Goal: Information Seeking & Learning: Learn about a topic

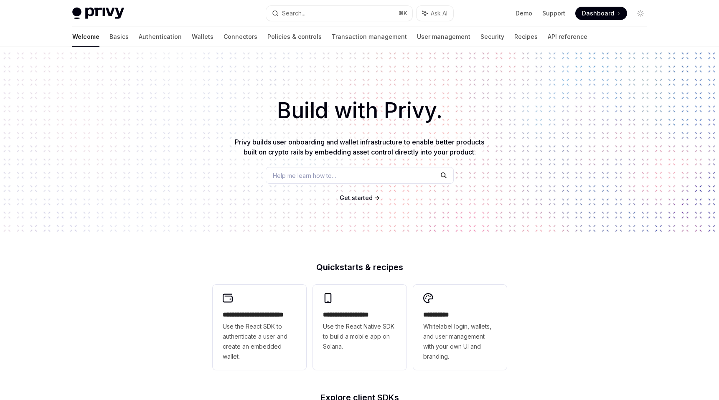
click at [302, 151] on span "Privy builds user onboarding and wallet infrastructure to enable better product…" at bounding box center [359, 147] width 249 height 18
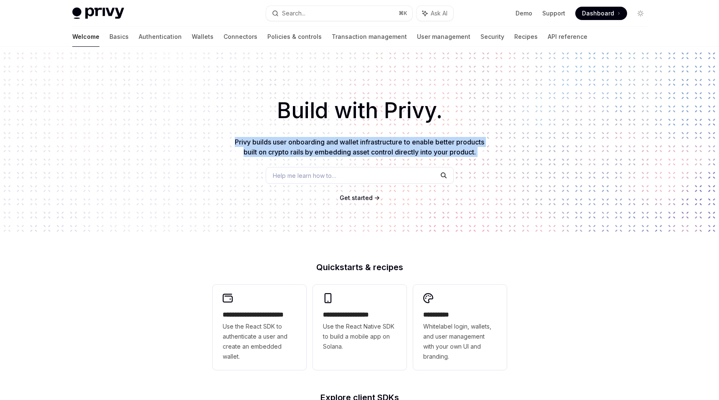
click at [302, 151] on span "Privy builds user onboarding and wallet infrastructure to enable better product…" at bounding box center [359, 147] width 249 height 18
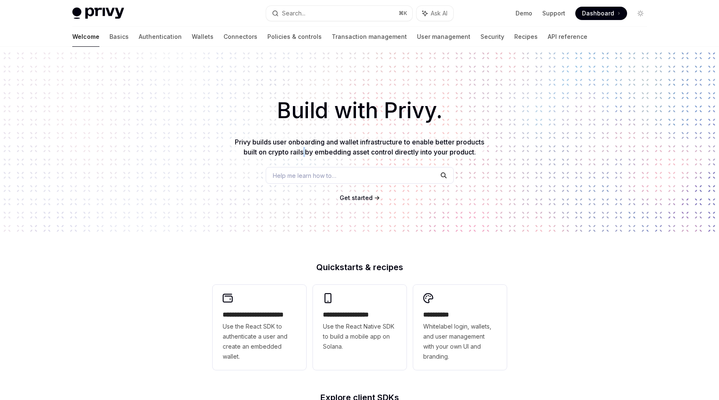
click at [302, 151] on span "Privy builds user onboarding and wallet infrastructure to enable better product…" at bounding box center [359, 147] width 249 height 18
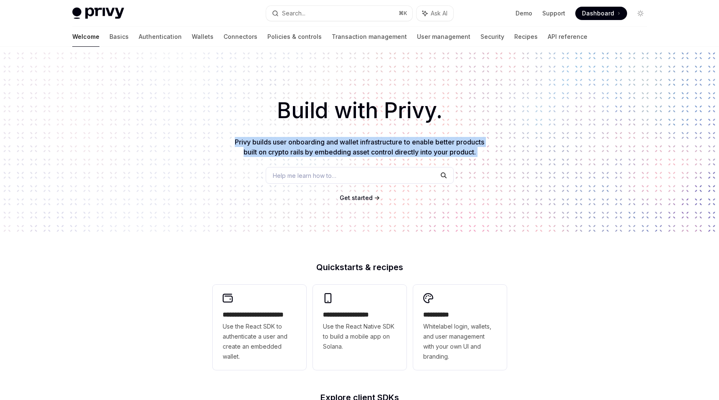
click at [302, 151] on span "Privy builds user onboarding and wallet infrastructure to enable better product…" at bounding box center [359, 147] width 249 height 18
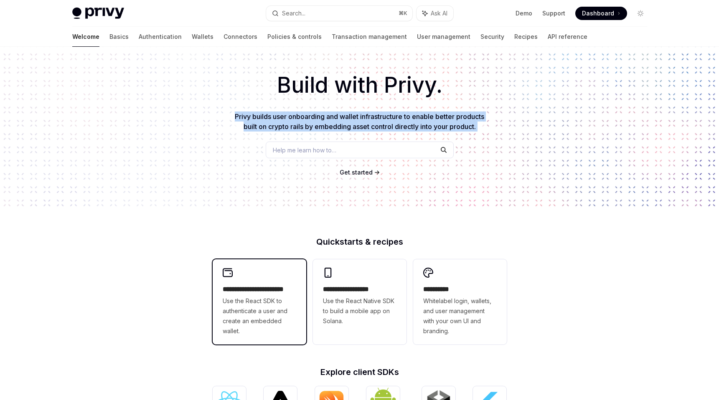
scroll to position [15, 0]
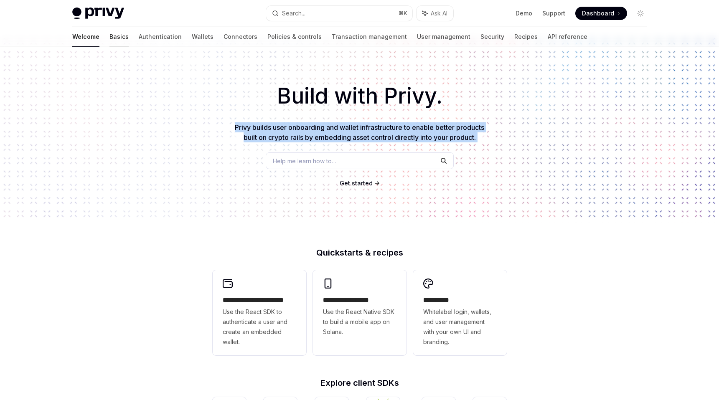
click at [109, 38] on link "Basics" at bounding box center [118, 37] width 19 height 20
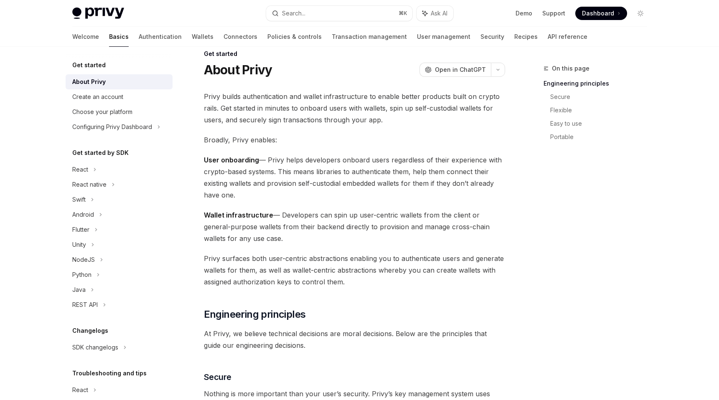
click at [255, 110] on span "Privy builds authentication and wallet infrastructure to enable better products…" at bounding box center [354, 108] width 301 height 35
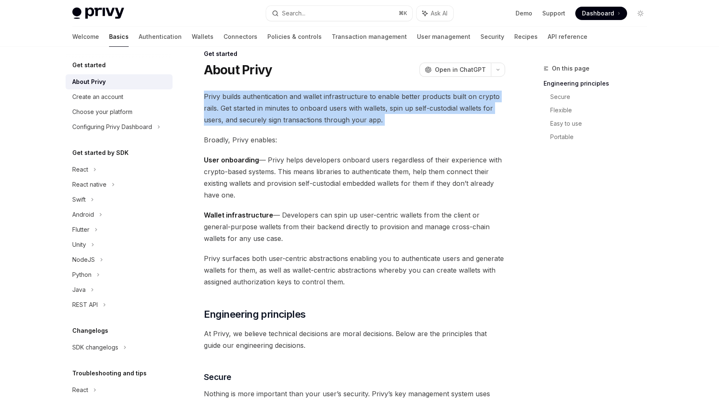
click at [255, 110] on span "Privy builds authentication and wallet infrastructure to enable better products…" at bounding box center [354, 108] width 301 height 35
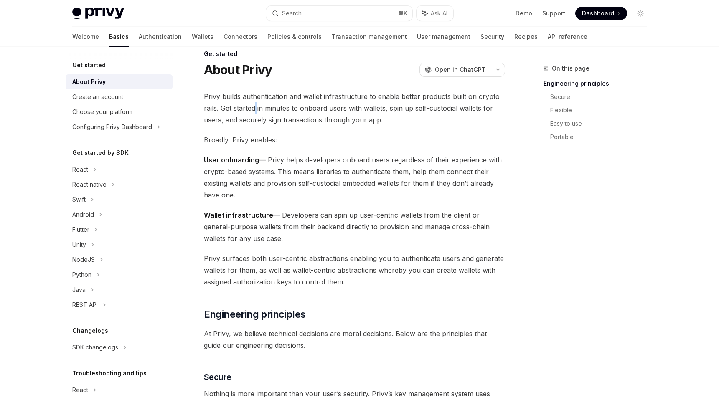
click at [255, 110] on span "Privy builds authentication and wallet infrastructure to enable better products…" at bounding box center [354, 108] width 301 height 35
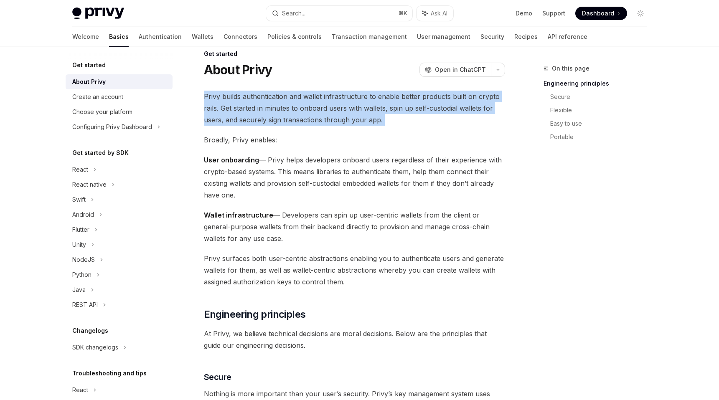
click at [255, 110] on span "Privy builds authentication and wallet infrastructure to enable better products…" at bounding box center [354, 108] width 301 height 35
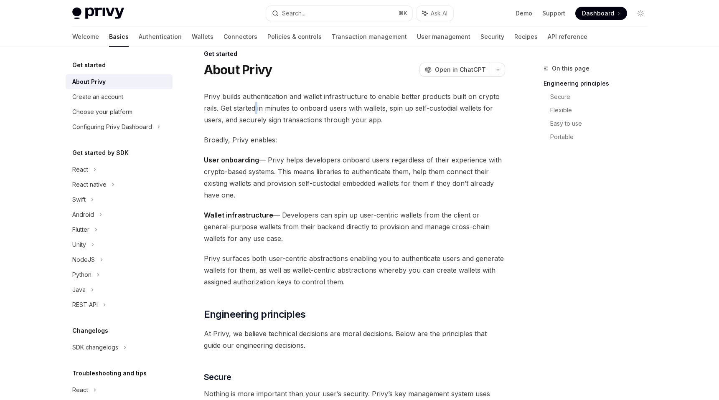
click at [255, 110] on span "Privy builds authentication and wallet infrastructure to enable better products…" at bounding box center [354, 108] width 301 height 35
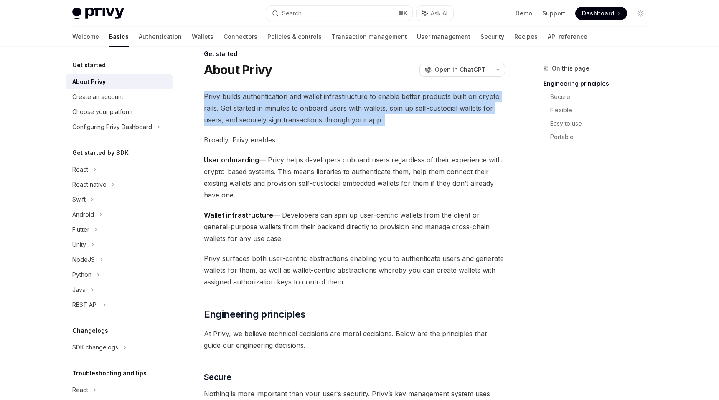
click at [255, 110] on span "Privy builds authentication and wallet infrastructure to enable better products…" at bounding box center [354, 108] width 301 height 35
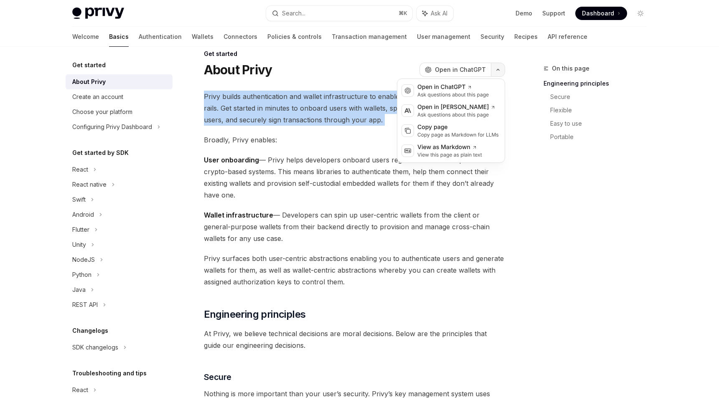
click at [500, 70] on button "button" at bounding box center [498, 70] width 14 height 14
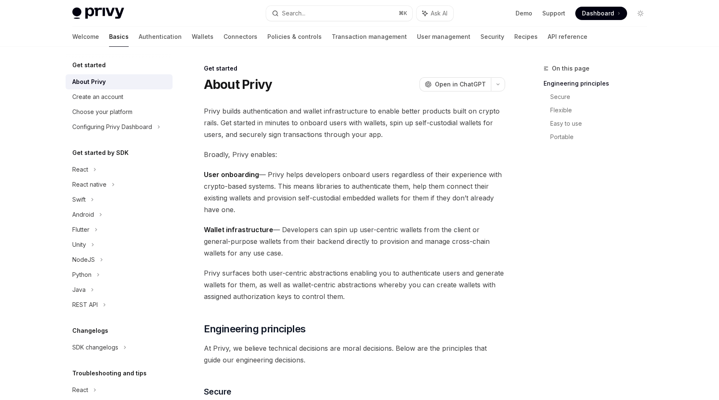
click at [277, 172] on span "User onboarding — Privy helps developers onboard users regardless of their expe…" at bounding box center [354, 192] width 301 height 47
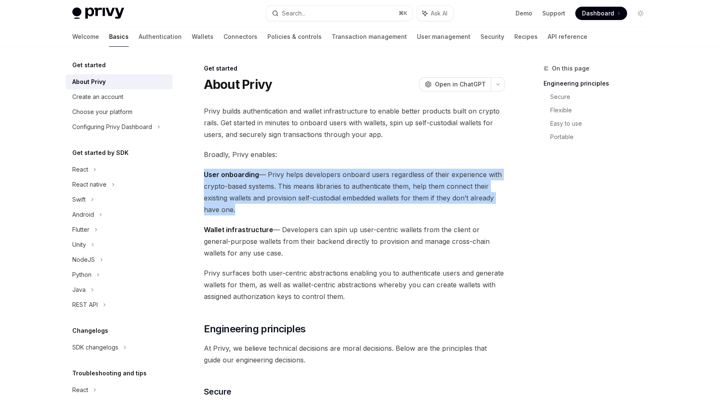
click at [277, 172] on span "User onboarding — Privy helps developers onboard users regardless of their expe…" at bounding box center [354, 192] width 301 height 47
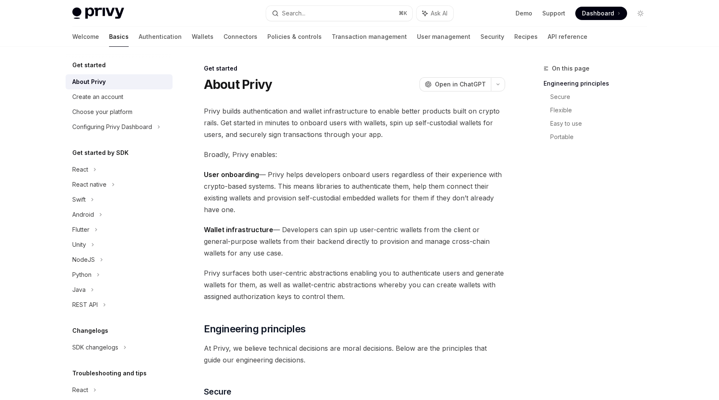
click at [283, 180] on span "User onboarding — Privy helps developers onboard users regardless of their expe…" at bounding box center [354, 192] width 301 height 47
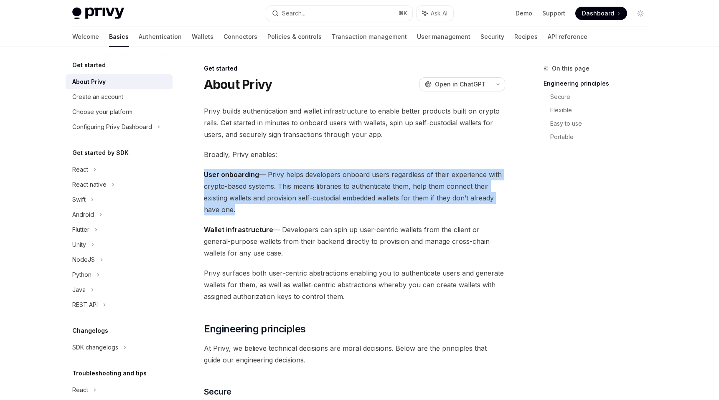
click at [283, 180] on span "User onboarding — Privy helps developers onboard users regardless of their expe…" at bounding box center [354, 192] width 301 height 47
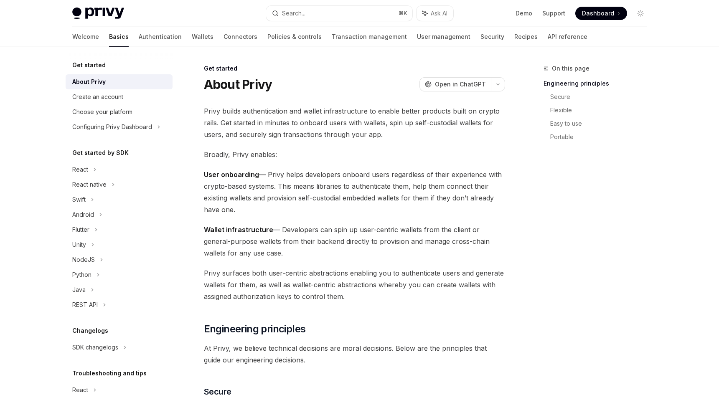
click at [283, 183] on span "User onboarding — Privy helps developers onboard users regardless of their expe…" at bounding box center [354, 192] width 301 height 47
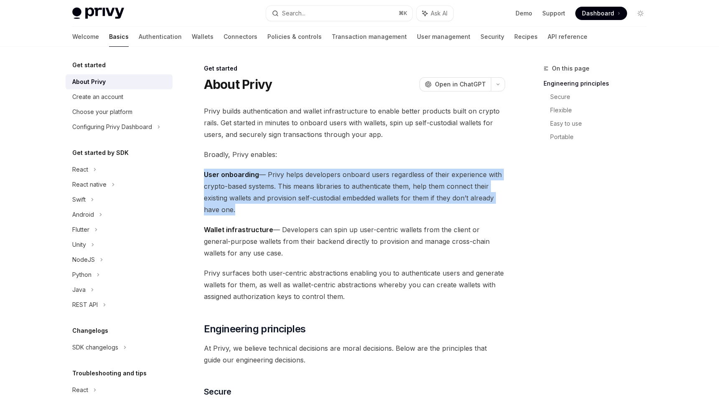
click at [283, 183] on span "User onboarding — Privy helps developers onboard users regardless of their expe…" at bounding box center [354, 192] width 301 height 47
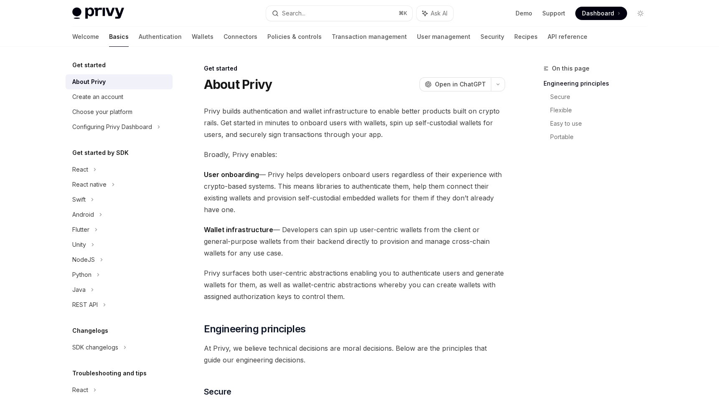
click at [314, 225] on span "Wallet infrastructure — Developers can spin up user-centric wallets from the cl…" at bounding box center [354, 241] width 301 height 35
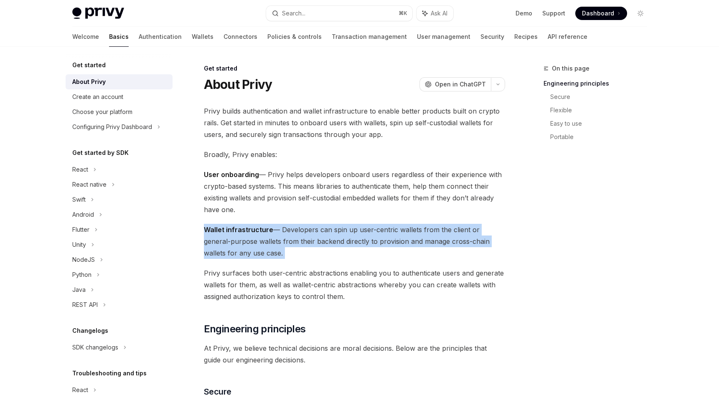
click at [314, 225] on span "Wallet infrastructure — Developers can spin up user-centric wallets from the cl…" at bounding box center [354, 241] width 301 height 35
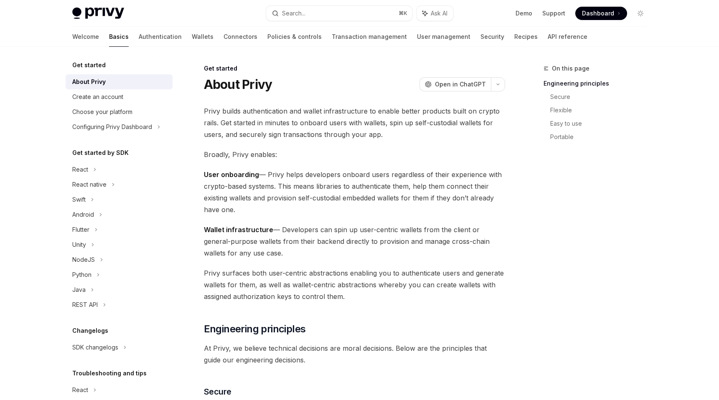
click at [316, 228] on span "Wallet infrastructure — Developers can spin up user-centric wallets from the cl…" at bounding box center [354, 241] width 301 height 35
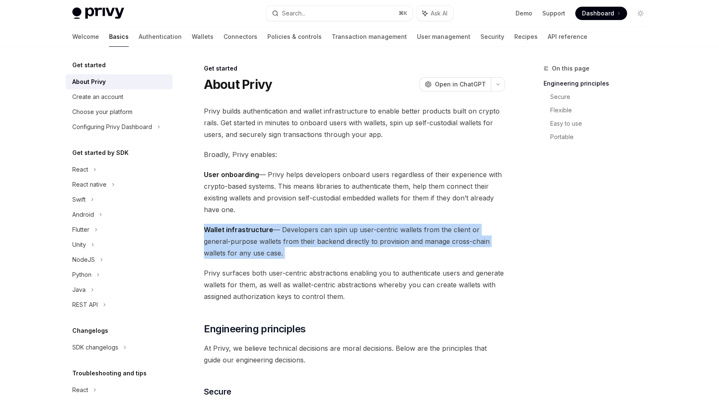
click at [316, 228] on span "Wallet infrastructure — Developers can spin up user-centric wallets from the cl…" at bounding box center [354, 241] width 301 height 35
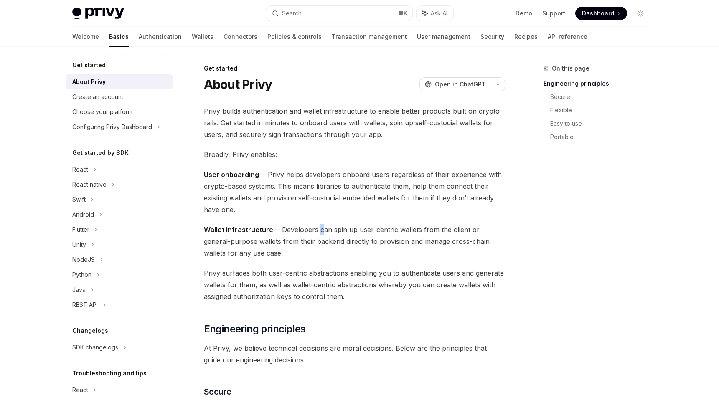
click at [316, 228] on span "Wallet infrastructure — Developers can spin up user-centric wallets from the cl…" at bounding box center [354, 241] width 301 height 35
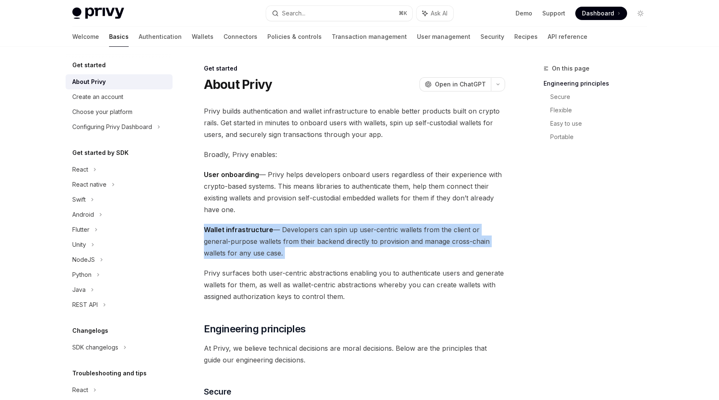
click at [316, 228] on span "Wallet infrastructure — Developers can spin up user-centric wallets from the cl…" at bounding box center [354, 241] width 301 height 35
click at [316, 231] on span "Wallet infrastructure — Developers can spin up user-centric wallets from the cl…" at bounding box center [354, 241] width 301 height 35
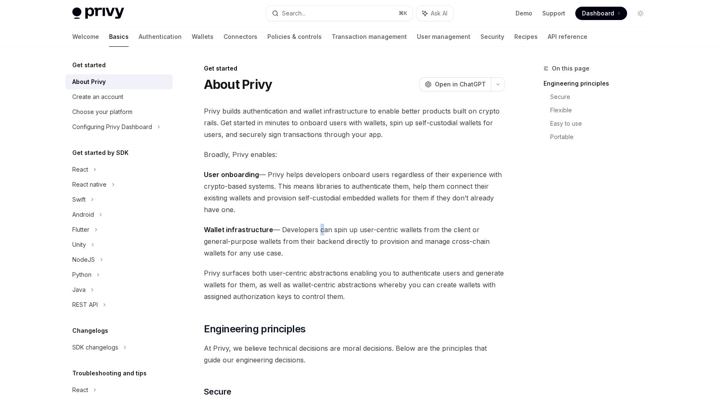
click at [316, 231] on span "Wallet infrastructure — Developers can spin up user-centric wallets from the cl…" at bounding box center [354, 241] width 301 height 35
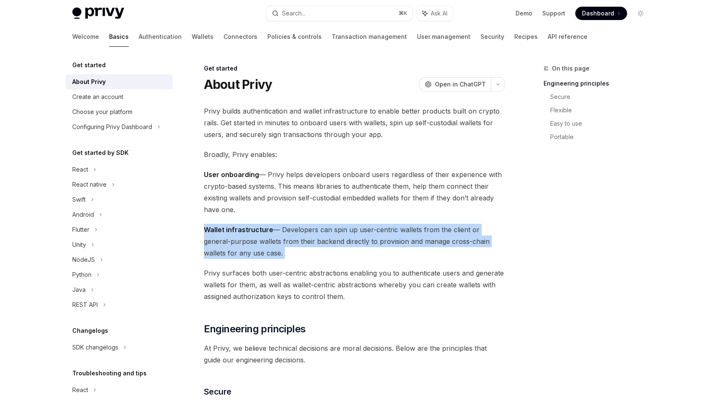
click at [316, 231] on span "Wallet infrastructure — Developers can spin up user-centric wallets from the cl…" at bounding box center [354, 241] width 301 height 35
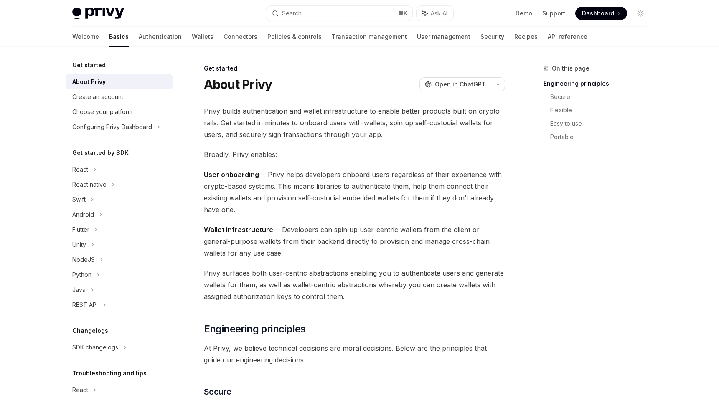
click at [312, 276] on span "Privy surfaces both user-centric abstractions enabling you to authenticate user…" at bounding box center [354, 284] width 301 height 35
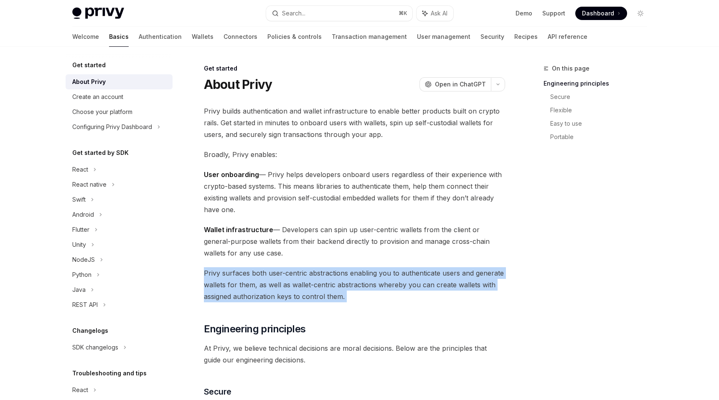
click at [312, 276] on span "Privy surfaces both user-centric abstractions enabling you to authenticate user…" at bounding box center [354, 284] width 301 height 35
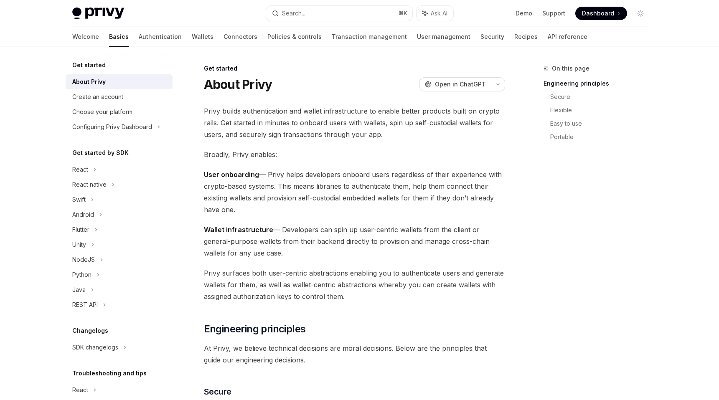
click at [345, 292] on span "Privy surfaces both user-centric abstractions enabling you to authenticate user…" at bounding box center [354, 284] width 301 height 35
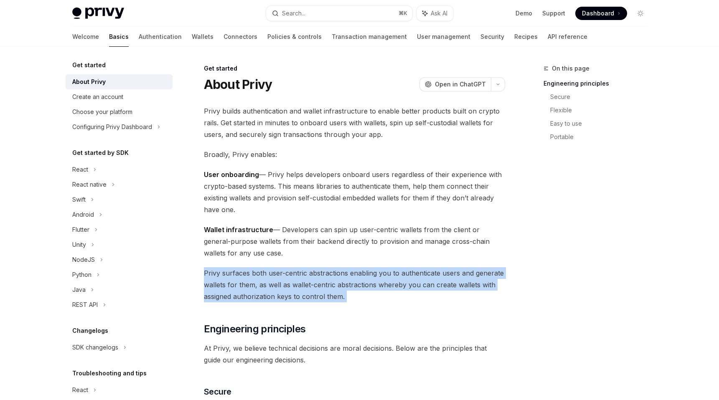
click at [345, 292] on span "Privy surfaces both user-centric abstractions enabling you to authenticate user…" at bounding box center [354, 284] width 301 height 35
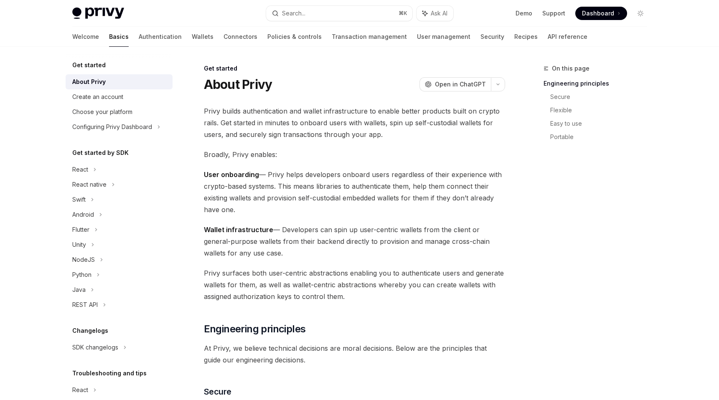
click at [345, 292] on span "Privy surfaces both user-centric abstractions enabling you to authenticate user…" at bounding box center [354, 284] width 301 height 35
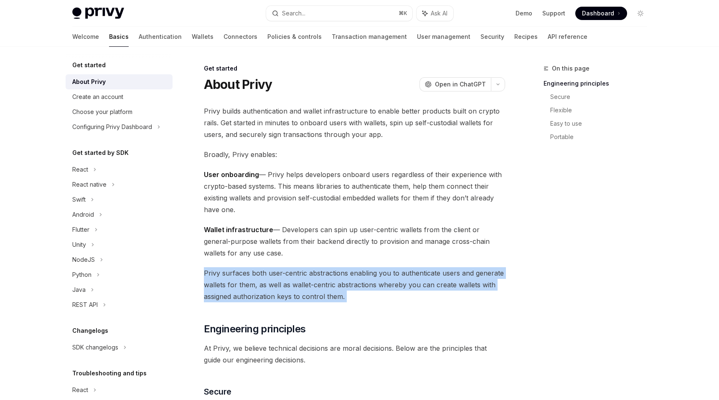
click at [345, 292] on span "Privy surfaces both user-centric abstractions enabling you to authenticate user…" at bounding box center [354, 284] width 301 height 35
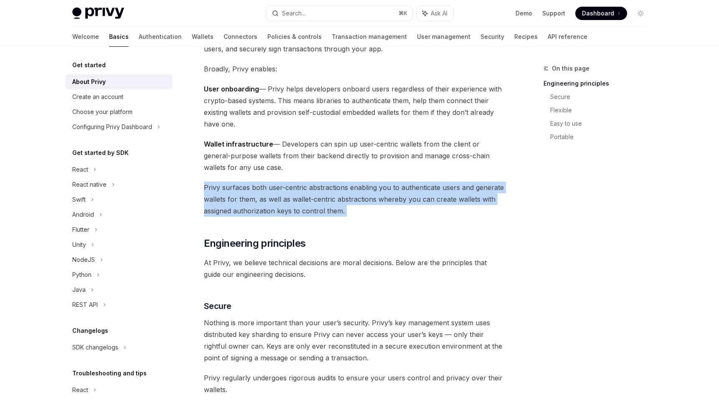
scroll to position [97, 0]
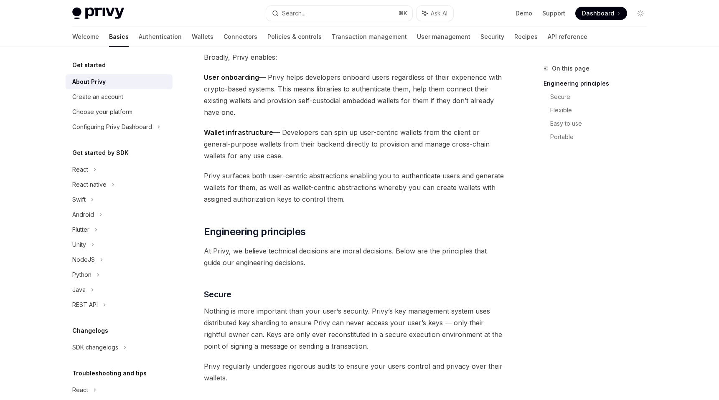
click at [290, 251] on span "At Privy, we believe technical decisions are moral decisions. Below are the pri…" at bounding box center [354, 256] width 301 height 23
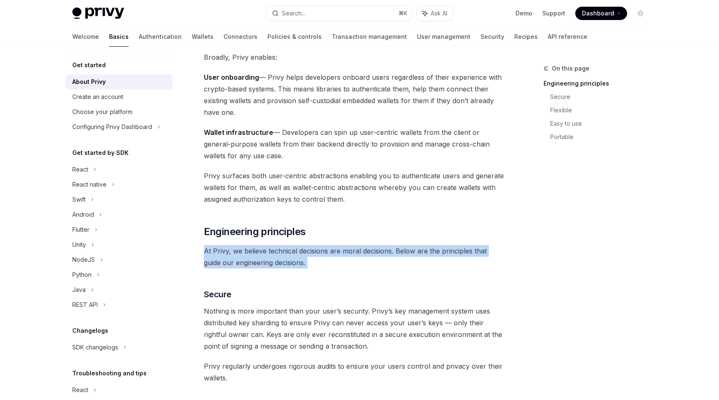
click at [290, 251] on span "At Privy, we believe technical decisions are moral decisions. Below are the pri…" at bounding box center [354, 256] width 301 height 23
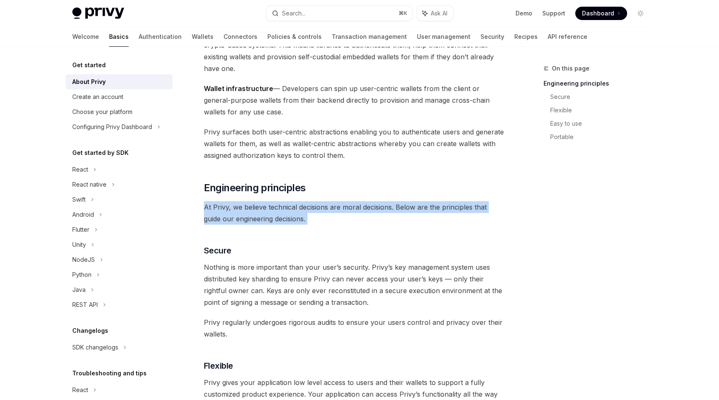
scroll to position [157, 0]
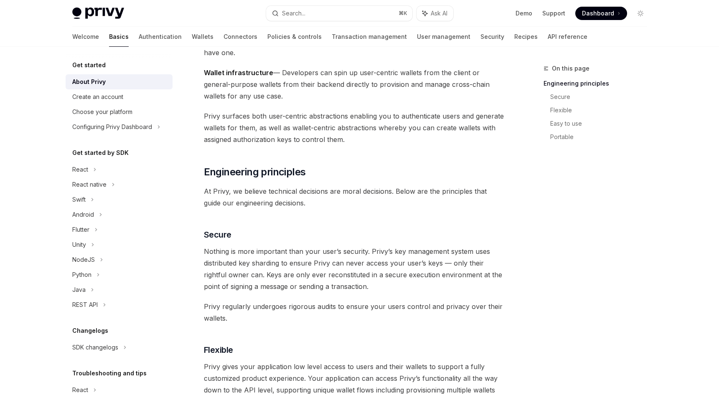
click at [284, 269] on span "Nothing is more important than your user’s security. Privy’s key management sys…" at bounding box center [354, 269] width 301 height 47
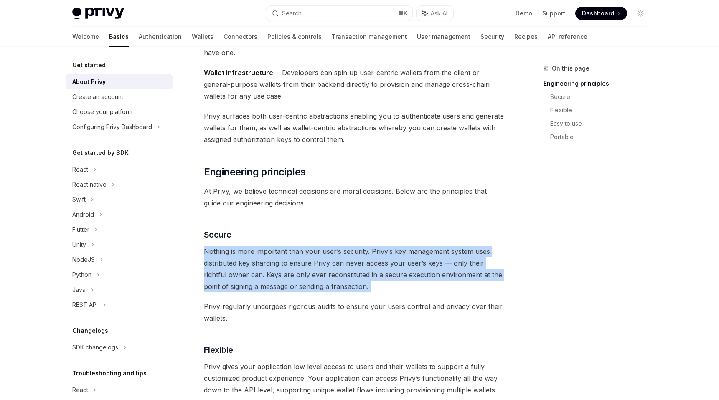
click at [284, 269] on span "Nothing is more important than your user’s security. Privy’s key management sys…" at bounding box center [354, 269] width 301 height 47
click at [344, 276] on span "Nothing is more important than your user’s security. Privy’s key management sys…" at bounding box center [354, 269] width 301 height 47
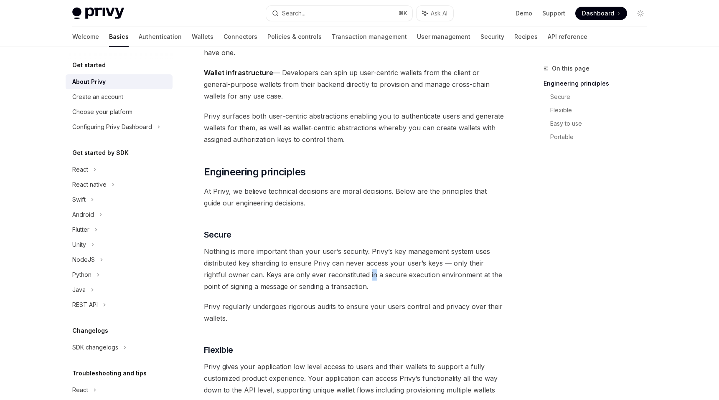
click at [344, 276] on span "Nothing is more important than your user’s security. Privy’s key management sys…" at bounding box center [354, 269] width 301 height 47
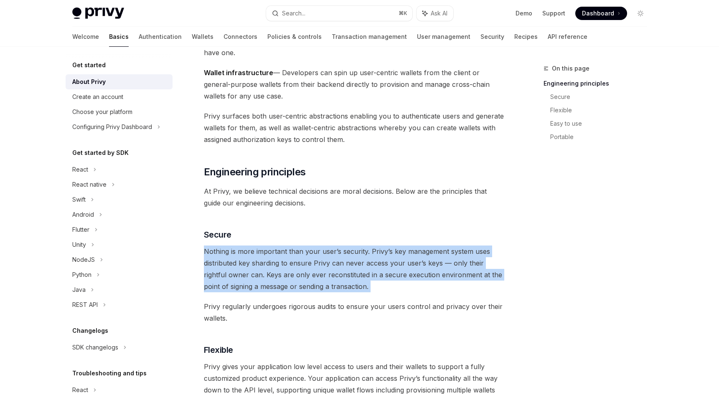
click at [344, 276] on span "Nothing is more important than your user’s security. Privy’s key management sys…" at bounding box center [354, 269] width 301 height 47
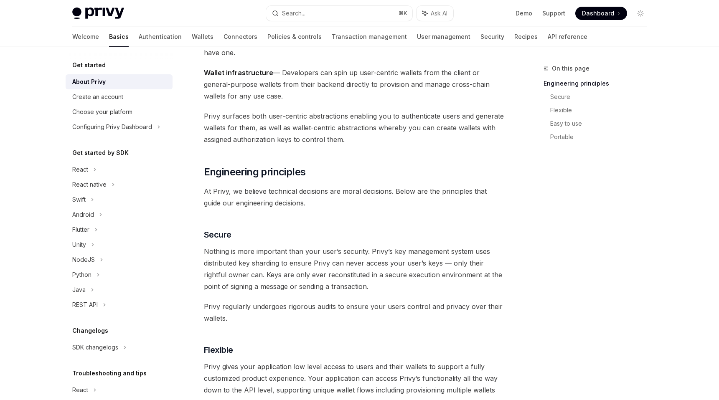
click at [310, 318] on span "Privy regularly undergoes rigorous audits to ensure your users control and priv…" at bounding box center [354, 312] width 301 height 23
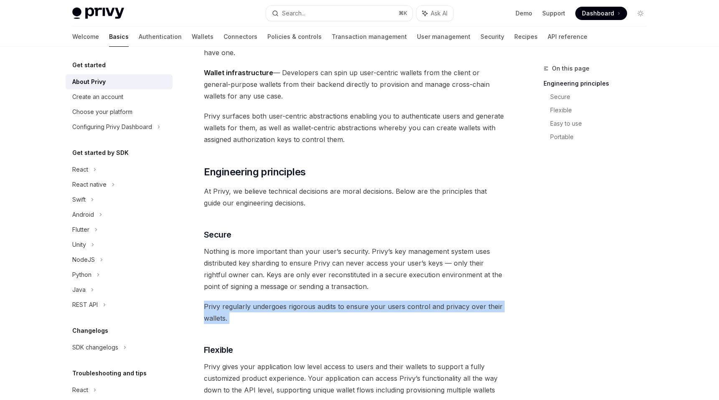
click at [310, 318] on span "Privy regularly undergoes rigorous audits to ensure your users control and priv…" at bounding box center [354, 312] width 301 height 23
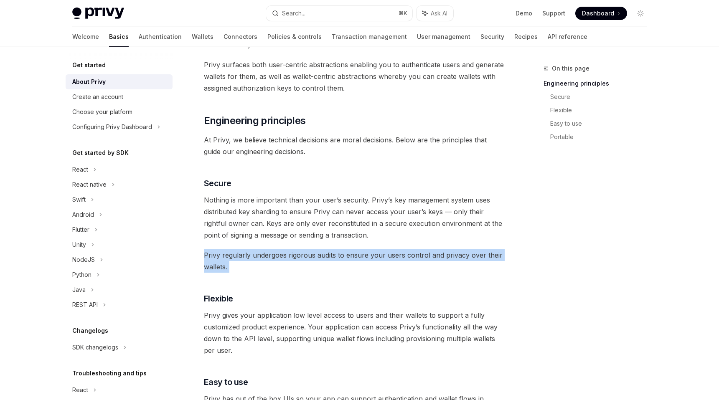
scroll to position [276, 0]
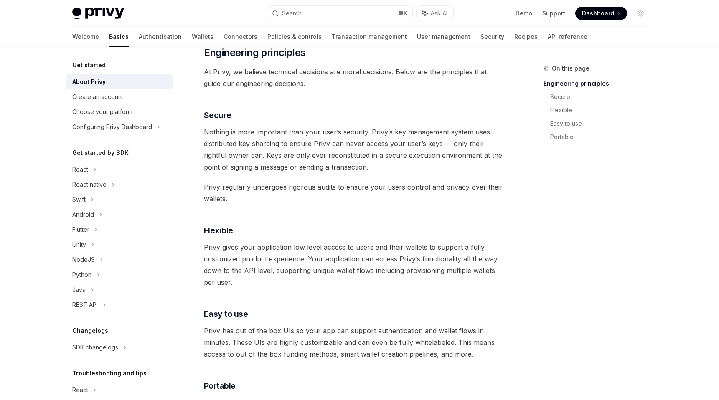
click at [305, 277] on span "Privy gives your application low level access to users and their wallets to sup…" at bounding box center [354, 264] width 301 height 47
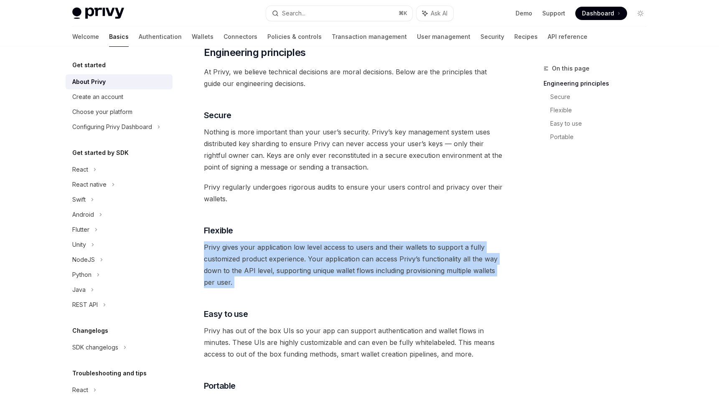
click at [305, 277] on span "Privy gives your application low level access to users and their wallets to sup…" at bounding box center [354, 264] width 301 height 47
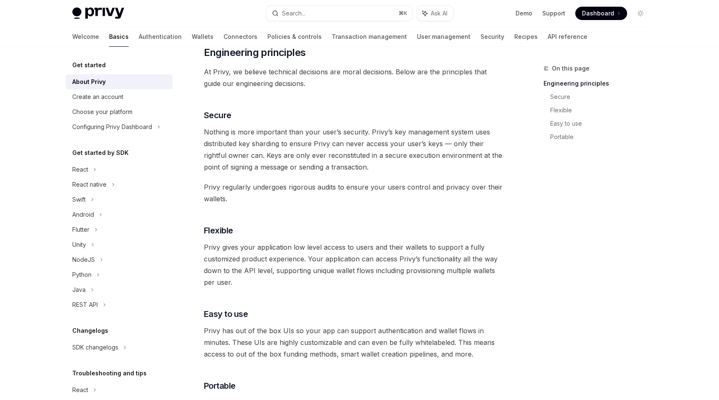
click at [302, 265] on span "Privy gives your application low level access to users and their wallets to sup…" at bounding box center [354, 264] width 301 height 47
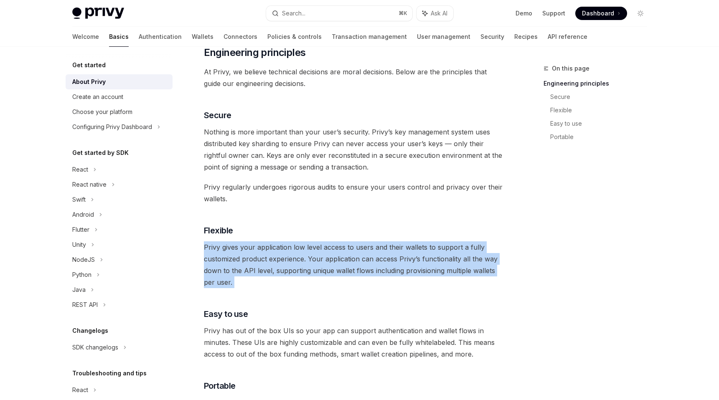
click at [302, 265] on span "Privy gives your application low level access to users and their wallets to sup…" at bounding box center [354, 264] width 301 height 47
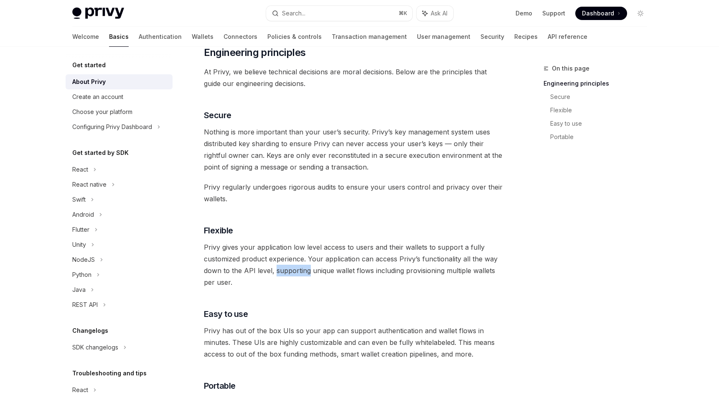
click at [302, 265] on span "Privy gives your application low level access to users and their wallets to sup…" at bounding box center [354, 264] width 301 height 47
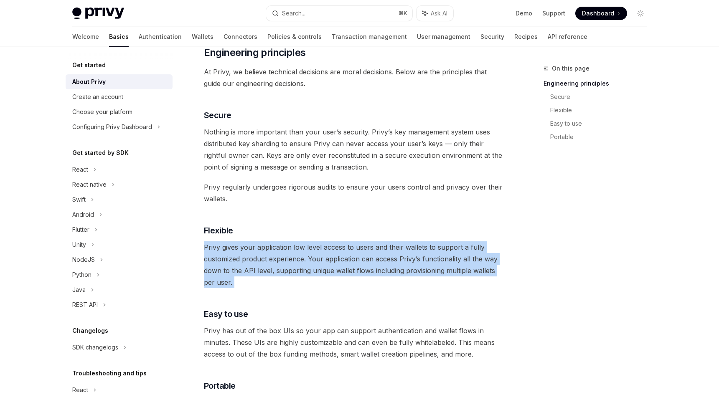
click at [302, 265] on span "Privy gives your application low level access to users and their wallets to sup…" at bounding box center [354, 264] width 301 height 47
click at [309, 268] on span "Privy gives your application low level access to users and their wallets to sup…" at bounding box center [354, 264] width 301 height 47
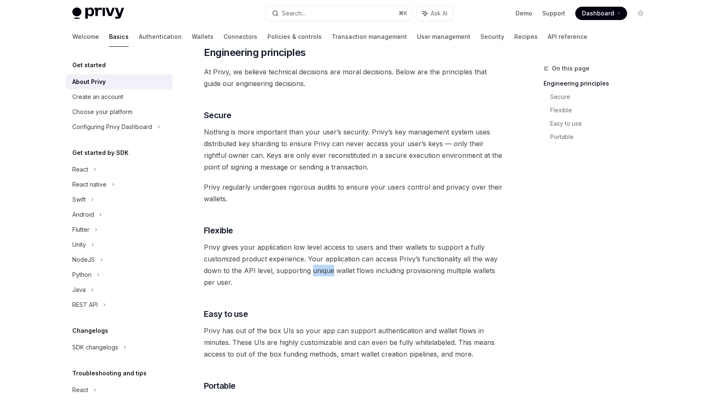
click at [309, 268] on span "Privy gives your application low level access to users and their wallets to sup…" at bounding box center [354, 264] width 301 height 47
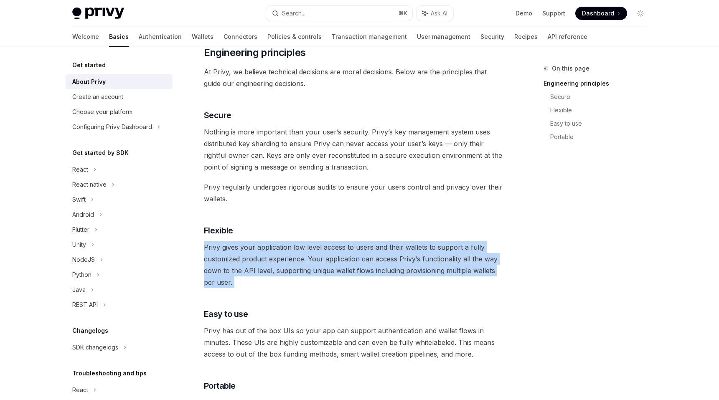
click at [309, 268] on span "Privy gives your application low level access to users and their wallets to sup…" at bounding box center [354, 264] width 301 height 47
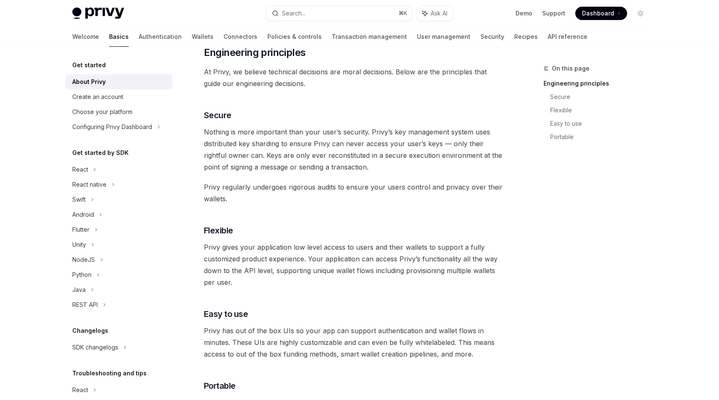
click at [311, 269] on span "Privy gives your application low level access to users and their wallets to sup…" at bounding box center [354, 264] width 301 height 47
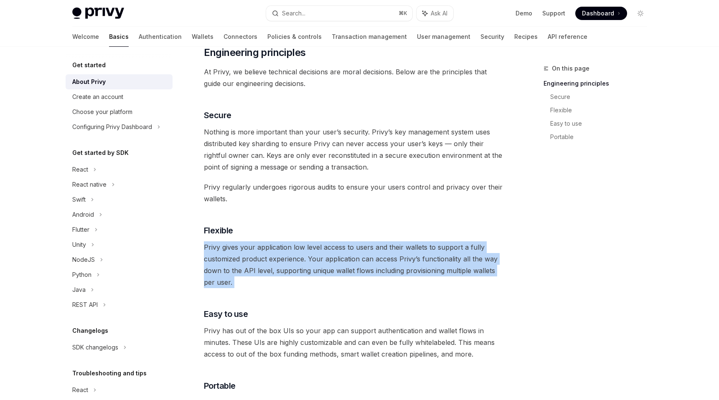
click at [311, 269] on span "Privy gives your application low level access to users and their wallets to sup…" at bounding box center [354, 264] width 301 height 47
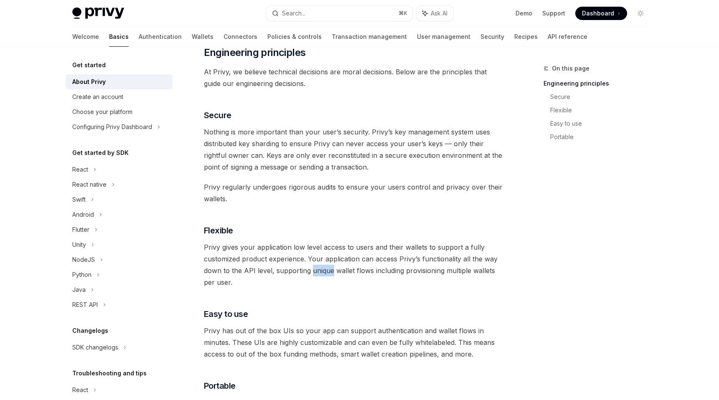
click at [311, 269] on span "Privy gives your application low level access to users and their wallets to sup…" at bounding box center [354, 264] width 301 height 47
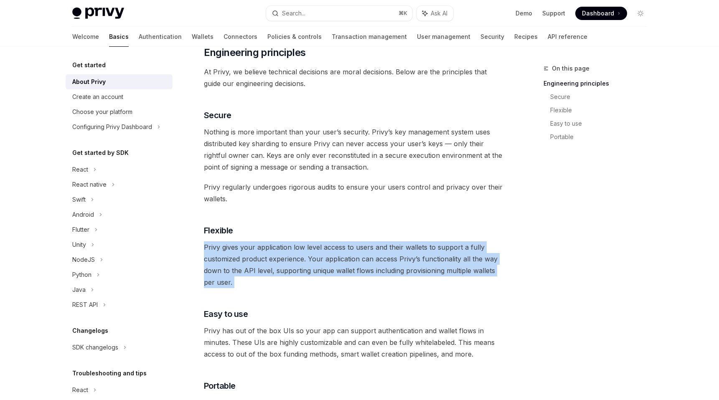
click at [311, 269] on span "Privy gives your application low level access to users and their wallets to sup…" at bounding box center [354, 264] width 301 height 47
click at [320, 276] on span "Privy gives your application low level access to users and their wallets to sup…" at bounding box center [354, 264] width 301 height 47
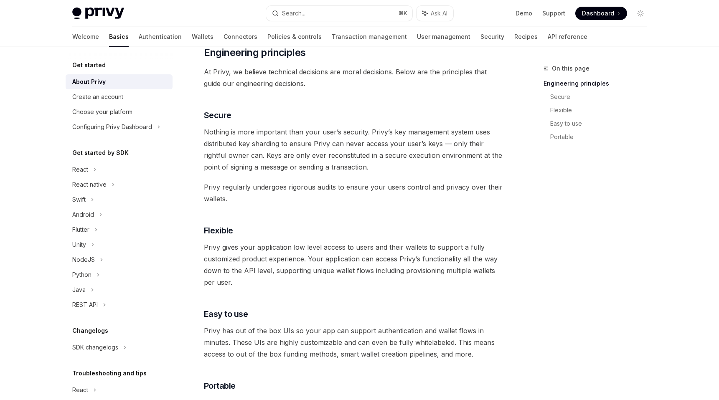
click at [320, 276] on span "Privy gives your application low level access to users and their wallets to sup…" at bounding box center [354, 264] width 301 height 47
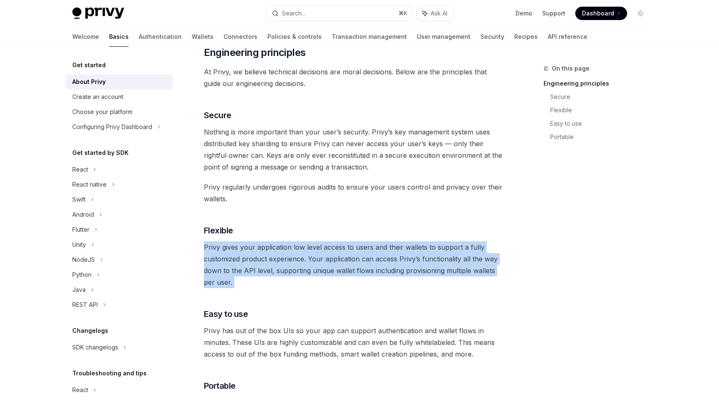
click at [320, 276] on span "Privy gives your application low level access to users and their wallets to sup…" at bounding box center [354, 264] width 301 height 47
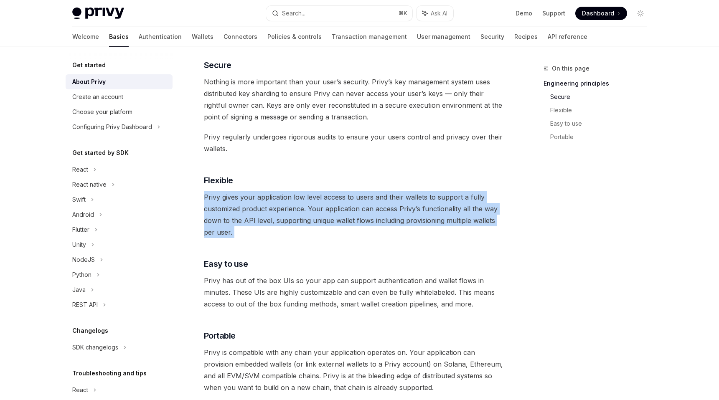
scroll to position [330, 0]
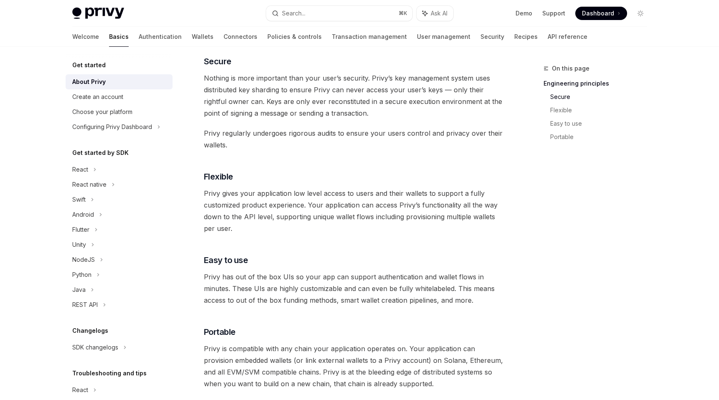
click at [332, 294] on span "Privy has out of the box UIs so your app can support authentication and wallet …" at bounding box center [354, 288] width 301 height 35
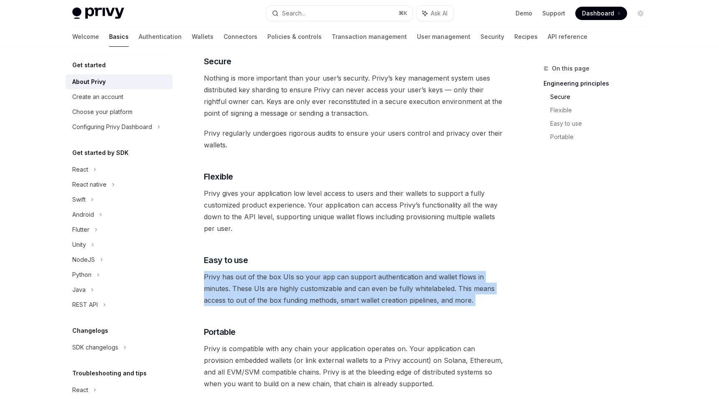
click at [332, 294] on span "Privy has out of the box UIs so your app can support authentication and wallet …" at bounding box center [354, 288] width 301 height 35
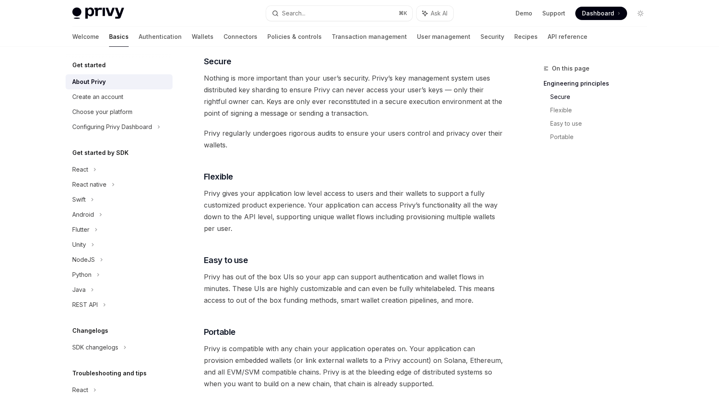
click at [339, 296] on span "Privy has out of the box UIs so your app can support authentication and wallet …" at bounding box center [354, 288] width 301 height 35
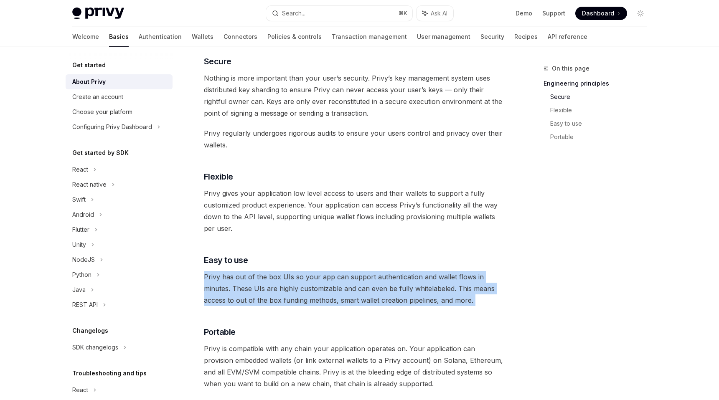
click at [339, 296] on span "Privy has out of the box UIs so your app can support authentication and wallet …" at bounding box center [354, 288] width 301 height 35
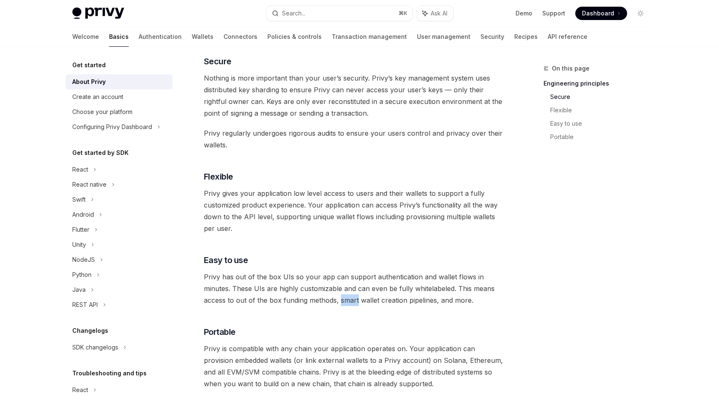
click at [339, 296] on span "Privy has out of the box UIs so your app can support authentication and wallet …" at bounding box center [354, 288] width 301 height 35
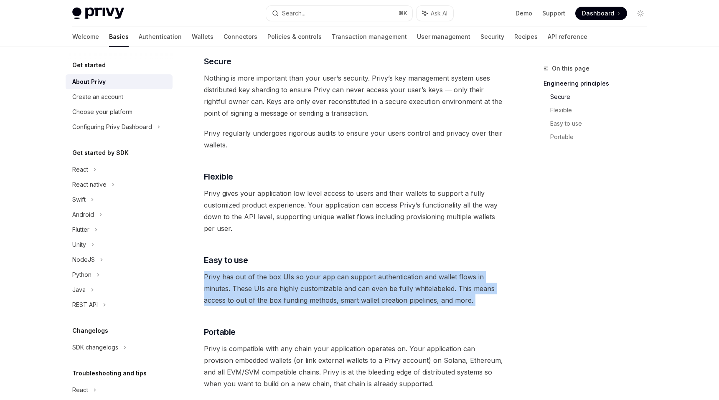
click at [339, 296] on span "Privy has out of the box UIs so your app can support authentication and wallet …" at bounding box center [354, 288] width 301 height 35
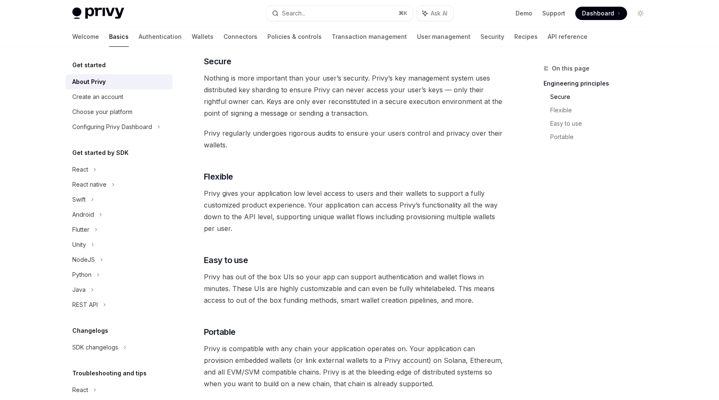
click at [400, 297] on span "Privy has out of the box UIs so your app can support authentication and wallet …" at bounding box center [354, 288] width 301 height 35
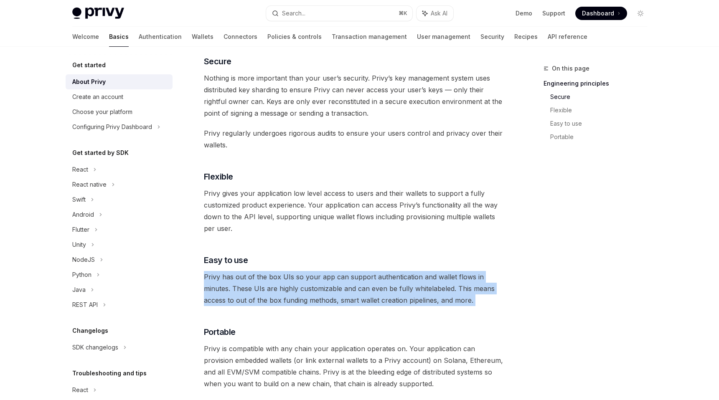
click at [400, 297] on span "Privy has out of the box UIs so your app can support authentication and wallet …" at bounding box center [354, 288] width 301 height 35
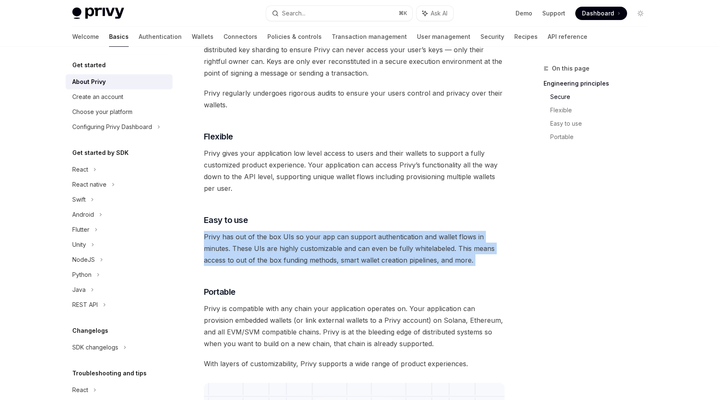
scroll to position [375, 0]
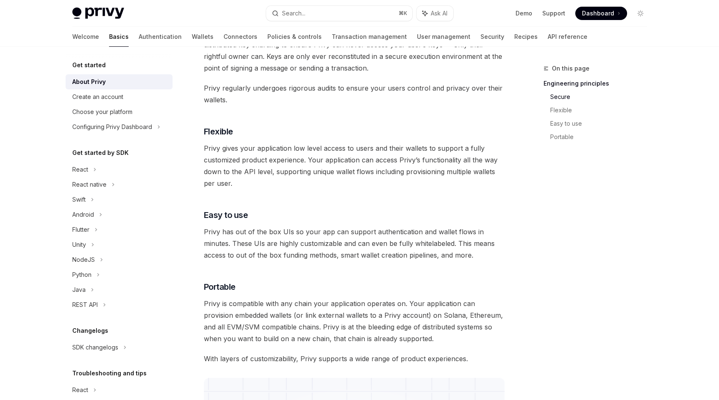
click at [382, 326] on span "Privy is compatible with any chain your application operates on. Your applicati…" at bounding box center [354, 321] width 301 height 47
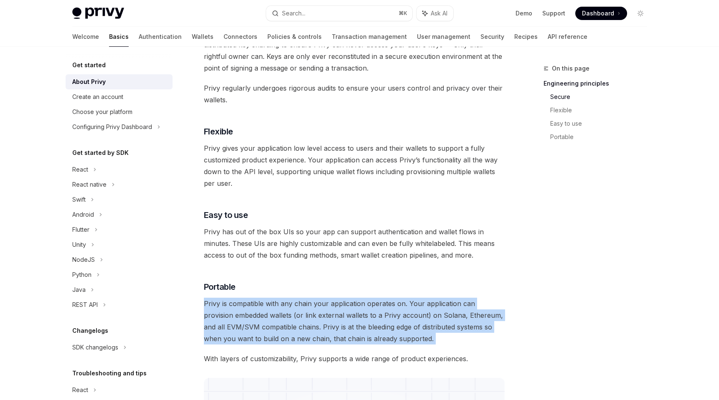
click at [382, 326] on span "Privy is compatible with any chain your application operates on. Your applicati…" at bounding box center [354, 321] width 301 height 47
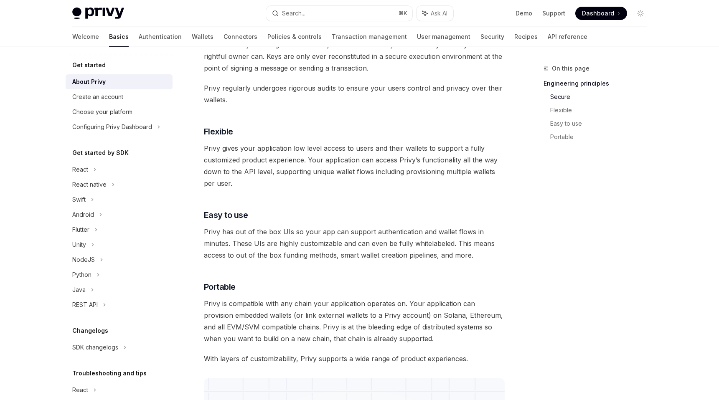
click at [387, 333] on span "Privy is compatible with any chain your application operates on. Your applicati…" at bounding box center [354, 321] width 301 height 47
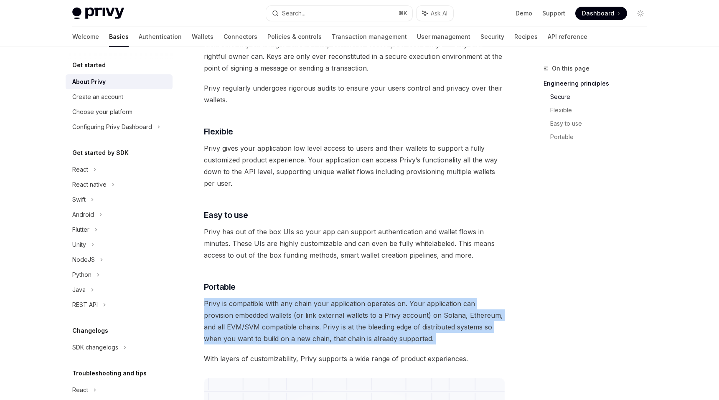
click at [387, 333] on span "Privy is compatible with any chain your application operates on. Your applicati…" at bounding box center [354, 321] width 301 height 47
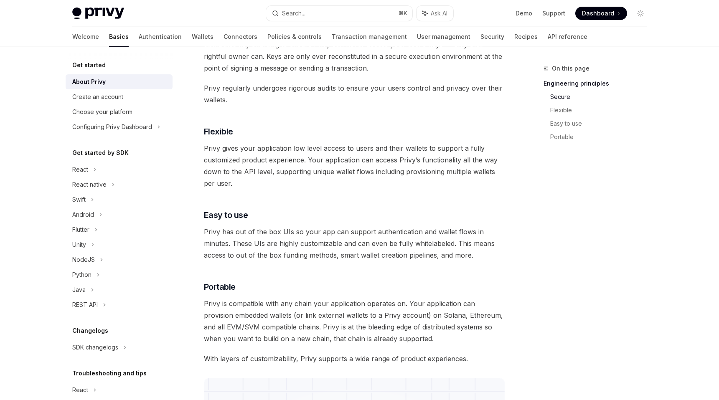
click at [284, 313] on span "Privy is compatible with any chain your application operates on. Your applicati…" at bounding box center [354, 321] width 301 height 47
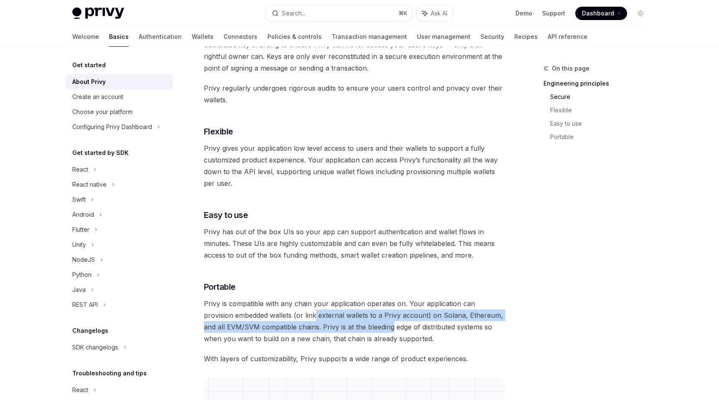
drag, startPoint x: 284, startPoint y: 313, endPoint x: 344, endPoint y: 330, distance: 62.9
click at [344, 330] on span "Privy is compatible with any chain your application operates on. Your applicati…" at bounding box center [354, 321] width 301 height 47
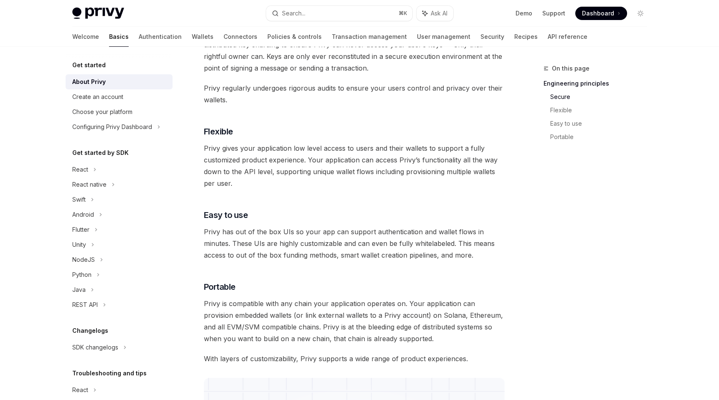
click at [422, 372] on div "Privy builds authentication and wallet infrastructure to enable better products…" at bounding box center [354, 161] width 301 height 863
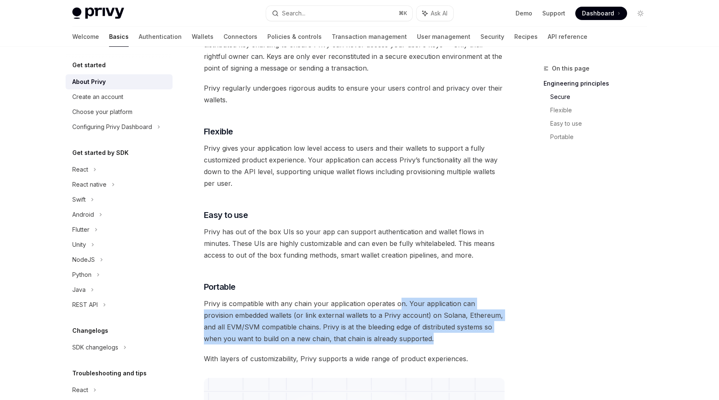
drag, startPoint x: 422, startPoint y: 335, endPoint x: 397, endPoint y: 304, distance: 39.4
click at [397, 304] on span "Privy is compatible with any chain your application operates on. Your applicati…" at bounding box center [354, 321] width 301 height 47
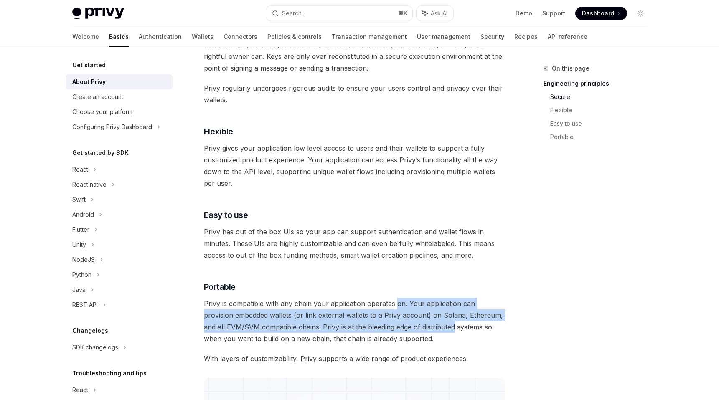
drag, startPoint x: 397, startPoint y: 304, endPoint x: 401, endPoint y: 325, distance: 21.4
click at [401, 325] on span "Privy is compatible with any chain your application operates on. Your applicati…" at bounding box center [354, 321] width 301 height 47
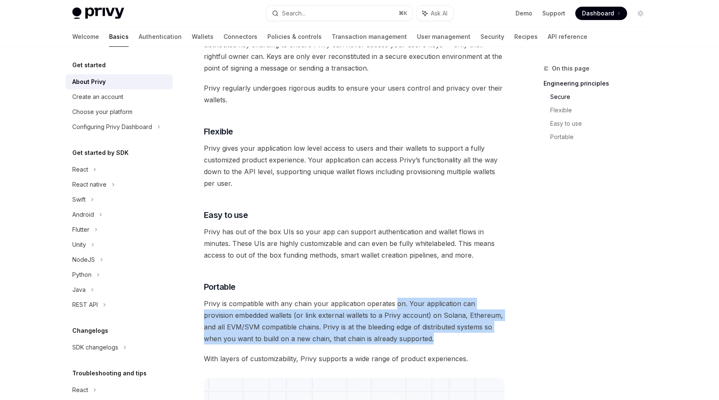
drag, startPoint x: 401, startPoint y: 333, endPoint x: 394, endPoint y: 307, distance: 27.7
click at [394, 307] on span "Privy is compatible with any chain your application operates on. Your applicati…" at bounding box center [354, 321] width 301 height 47
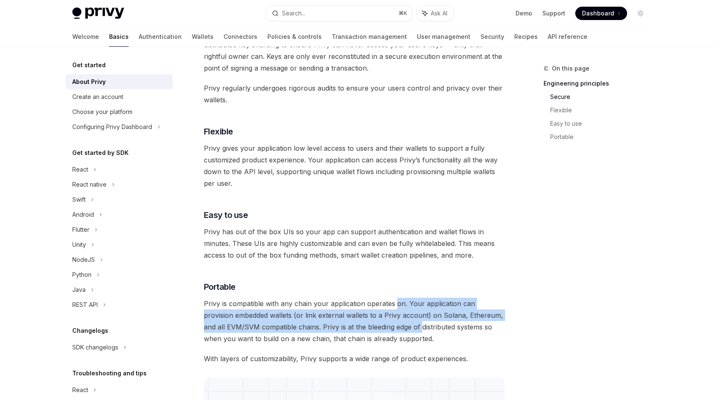
drag, startPoint x: 394, startPoint y: 307, endPoint x: 398, endPoint y: 326, distance: 19.5
click at [398, 326] on span "Privy is compatible with any chain your application operates on. Your applicati…" at bounding box center [354, 321] width 301 height 47
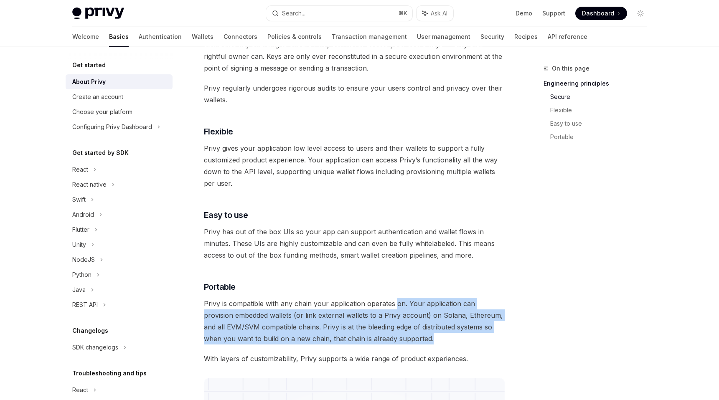
drag, startPoint x: 398, startPoint y: 333, endPoint x: 395, endPoint y: 307, distance: 26.4
click at [396, 307] on span "Privy is compatible with any chain your application operates on. Your applicati…" at bounding box center [354, 321] width 301 height 47
click at [395, 307] on span "Privy is compatible with any chain your application operates on. Your applicati…" at bounding box center [354, 321] width 301 height 47
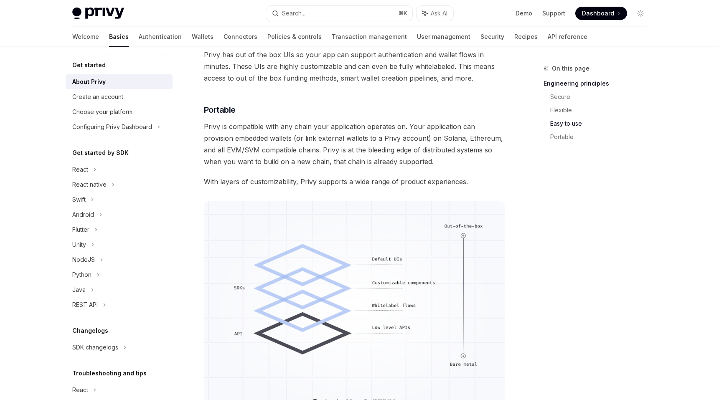
scroll to position [692, 0]
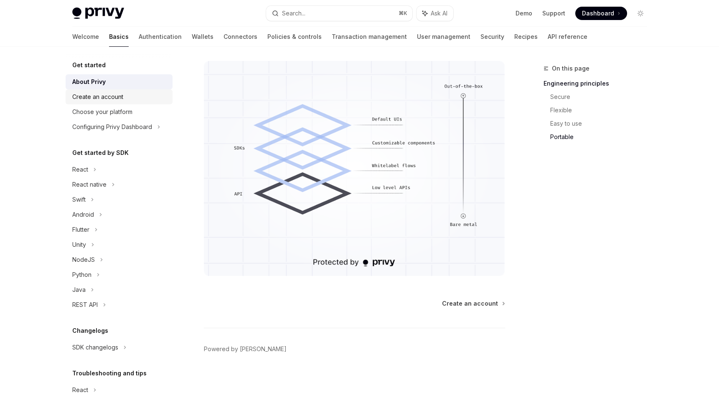
click at [127, 94] on div "Create an account" at bounding box center [119, 97] width 95 height 10
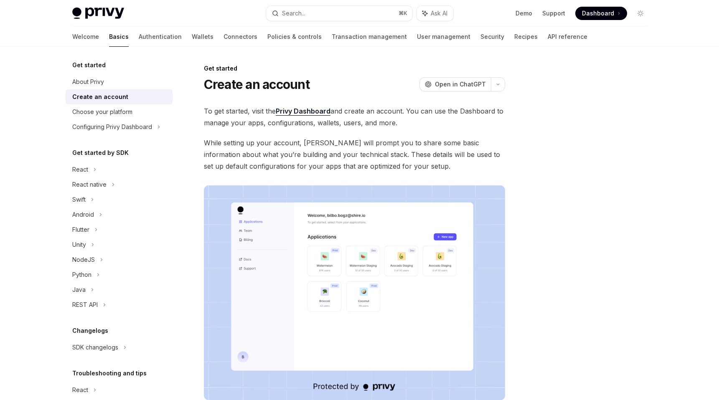
scroll to position [124, 0]
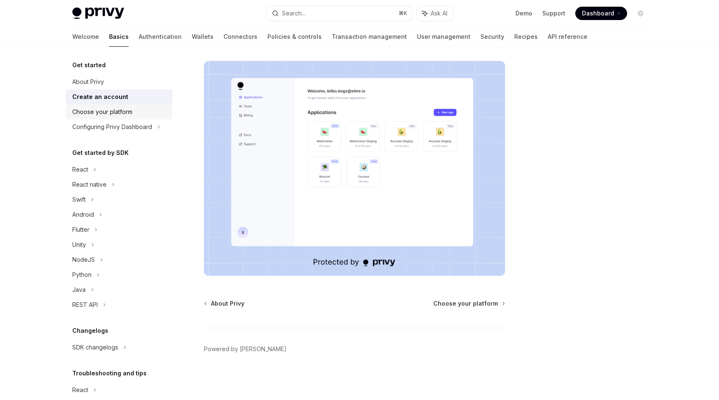
click at [136, 108] on div "Choose your platform" at bounding box center [119, 112] width 95 height 10
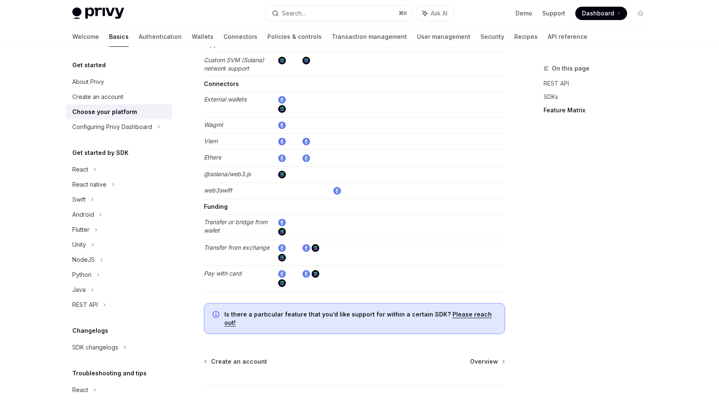
scroll to position [1521, 0]
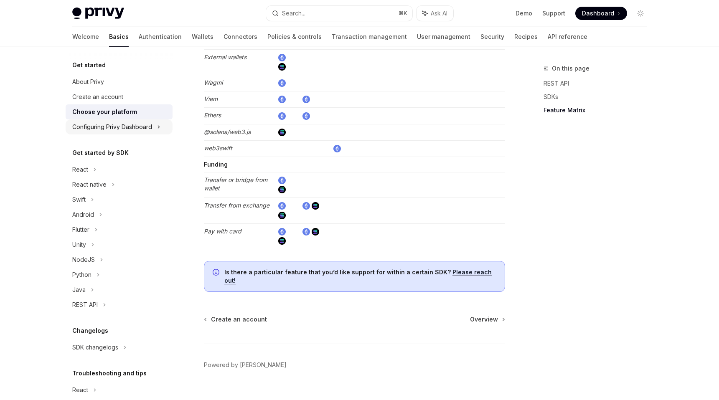
click at [121, 131] on div "Configuring Privy Dashboard" at bounding box center [112, 127] width 80 height 10
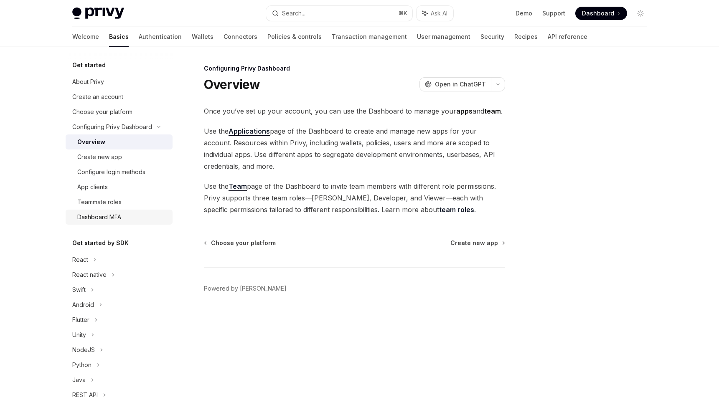
scroll to position [134, 0]
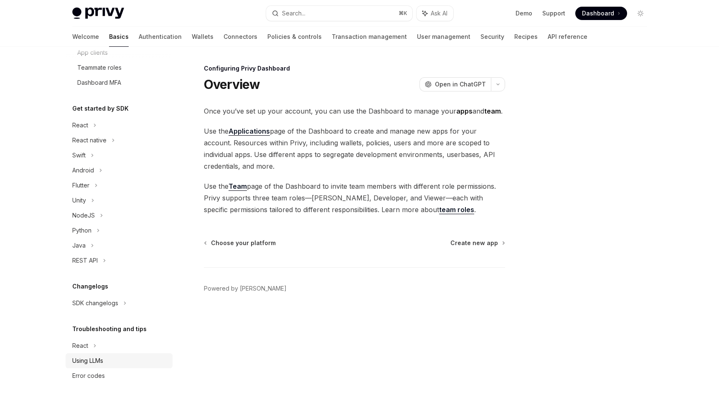
click at [102, 360] on div "Using LLMs" at bounding box center [87, 361] width 31 height 10
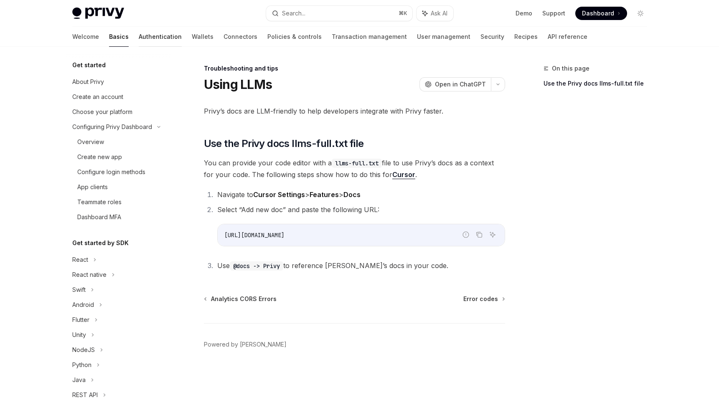
click at [139, 38] on link "Authentication" at bounding box center [160, 37] width 43 height 20
type textarea "*"
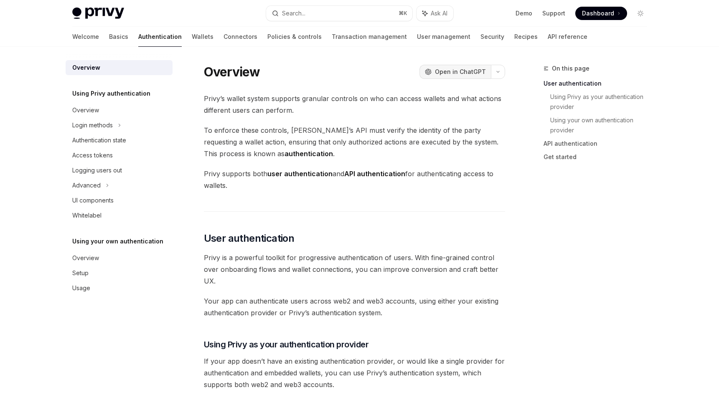
click at [442, 69] on span "Open in ChatGPT" at bounding box center [460, 72] width 51 height 8
